Goal: Task Accomplishment & Management: Use online tool/utility

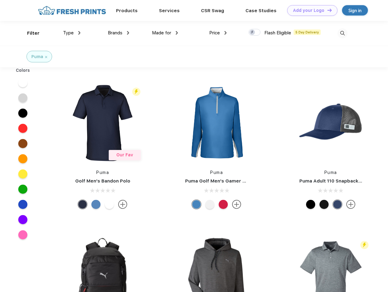
click at [310, 10] on link "Add your Logo Design Tool" at bounding box center [312, 10] width 50 height 11
click at [0, 0] on div "Design Tool" at bounding box center [0, 0] width 0 height 0
click at [327, 10] on link "Add your Logo Design Tool" at bounding box center [312, 10] width 50 height 11
click at [29, 33] on div "Filter" at bounding box center [33, 33] width 12 height 7
click at [72, 33] on span "Type" at bounding box center [68, 32] width 11 height 5
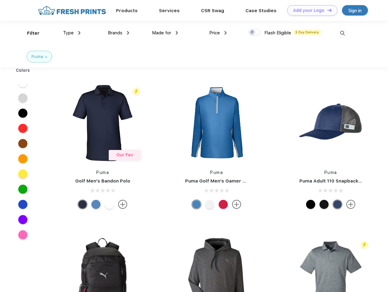
click at [118, 33] on span "Brands" at bounding box center [115, 32] width 15 height 5
click at [165, 33] on span "Made for" at bounding box center [161, 32] width 19 height 5
click at [218, 33] on span "Price" at bounding box center [214, 32] width 11 height 5
click at [255, 33] on div at bounding box center [254, 32] width 12 height 7
click at [252, 33] on input "checkbox" at bounding box center [250, 31] width 4 height 4
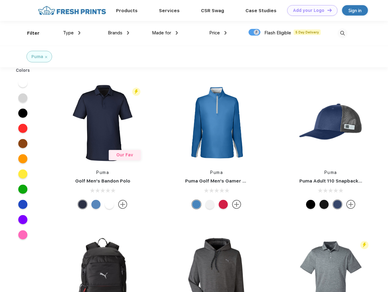
click at [342, 33] on img at bounding box center [342, 33] width 10 height 10
